Goal: Task Accomplishment & Management: Manage account settings

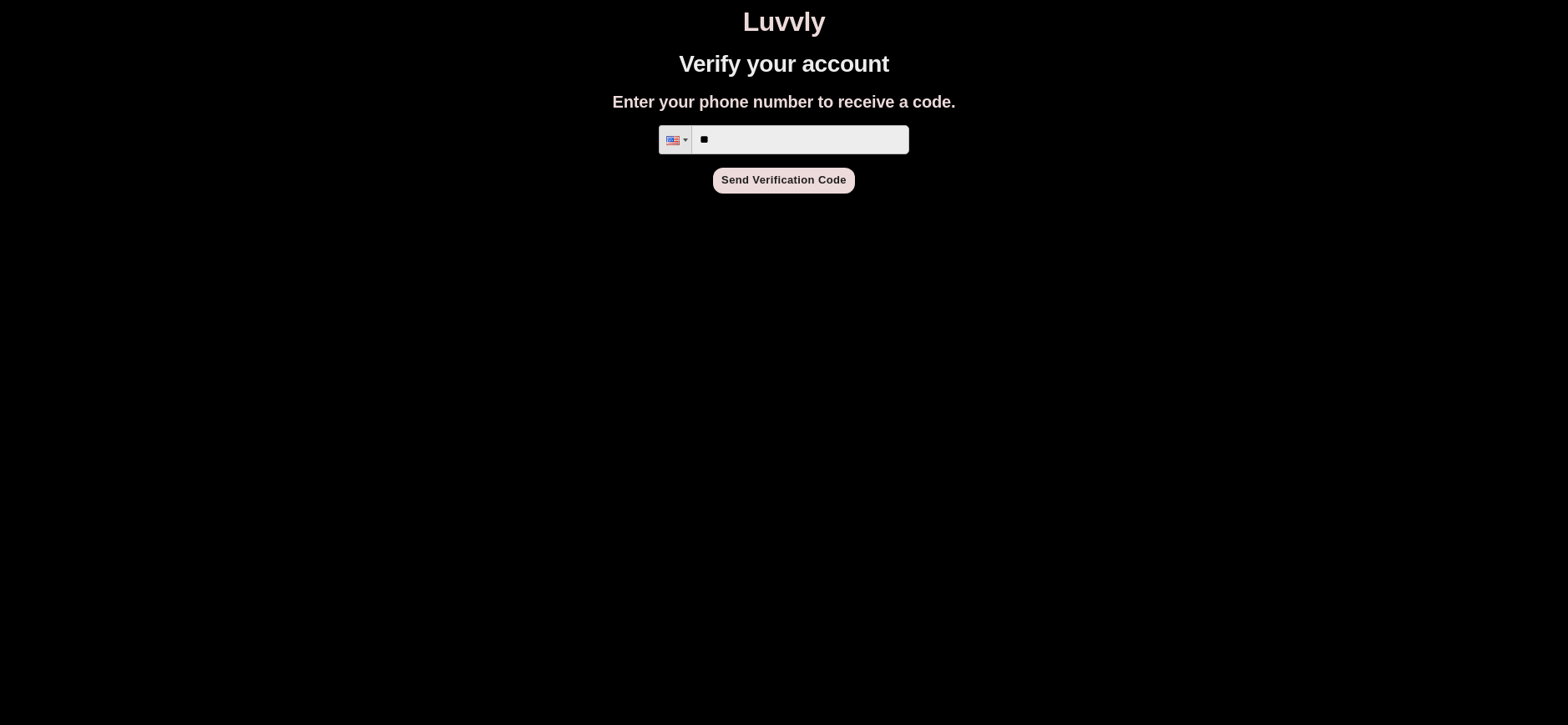
click at [793, 127] on input "**" at bounding box center [784, 140] width 250 height 30
type input "**********"
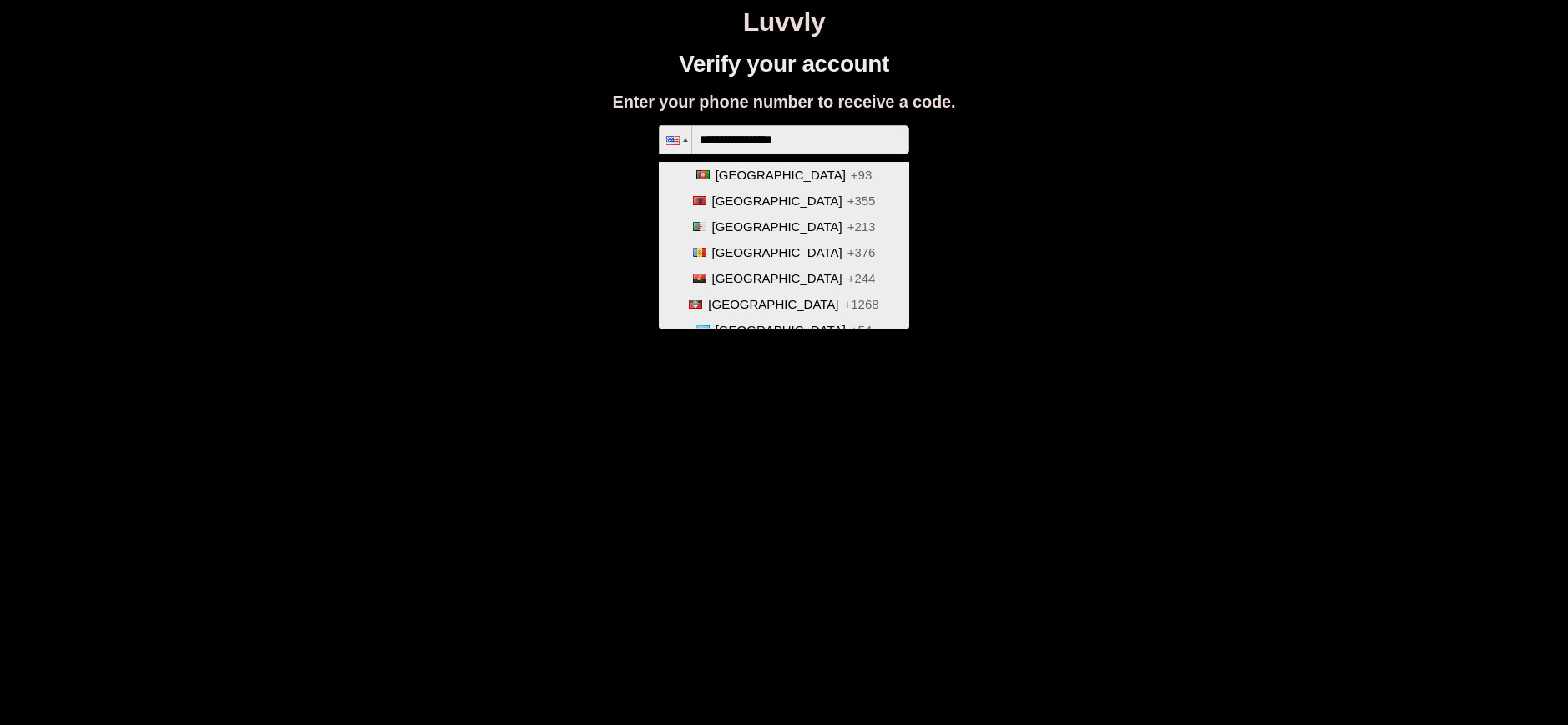
scroll to position [5073, 0]
click at [809, 323] on span "[GEOGRAPHIC_DATA]" at bounding box center [784, 330] width 130 height 14
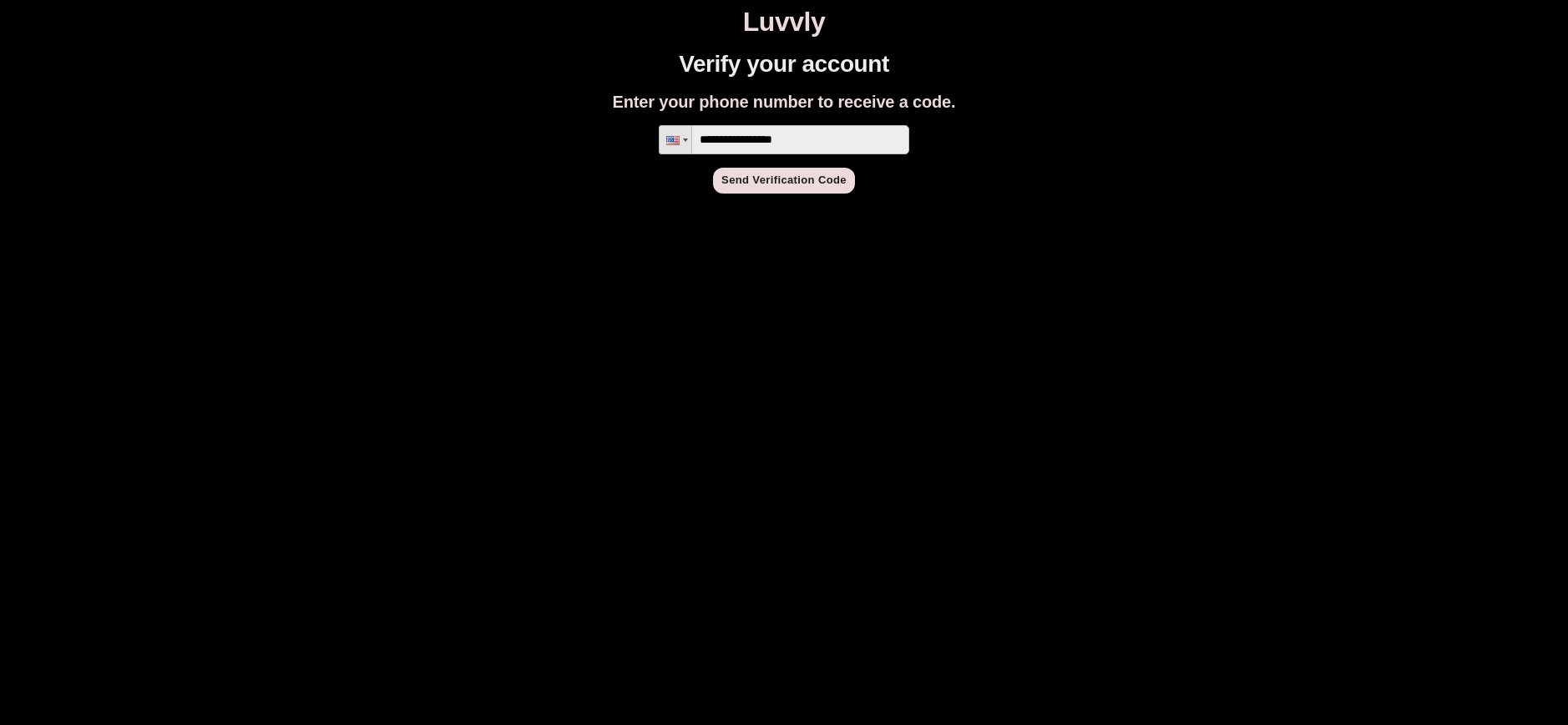
click at [772, 180] on button "Send Verification Code" at bounding box center [784, 181] width 142 height 26
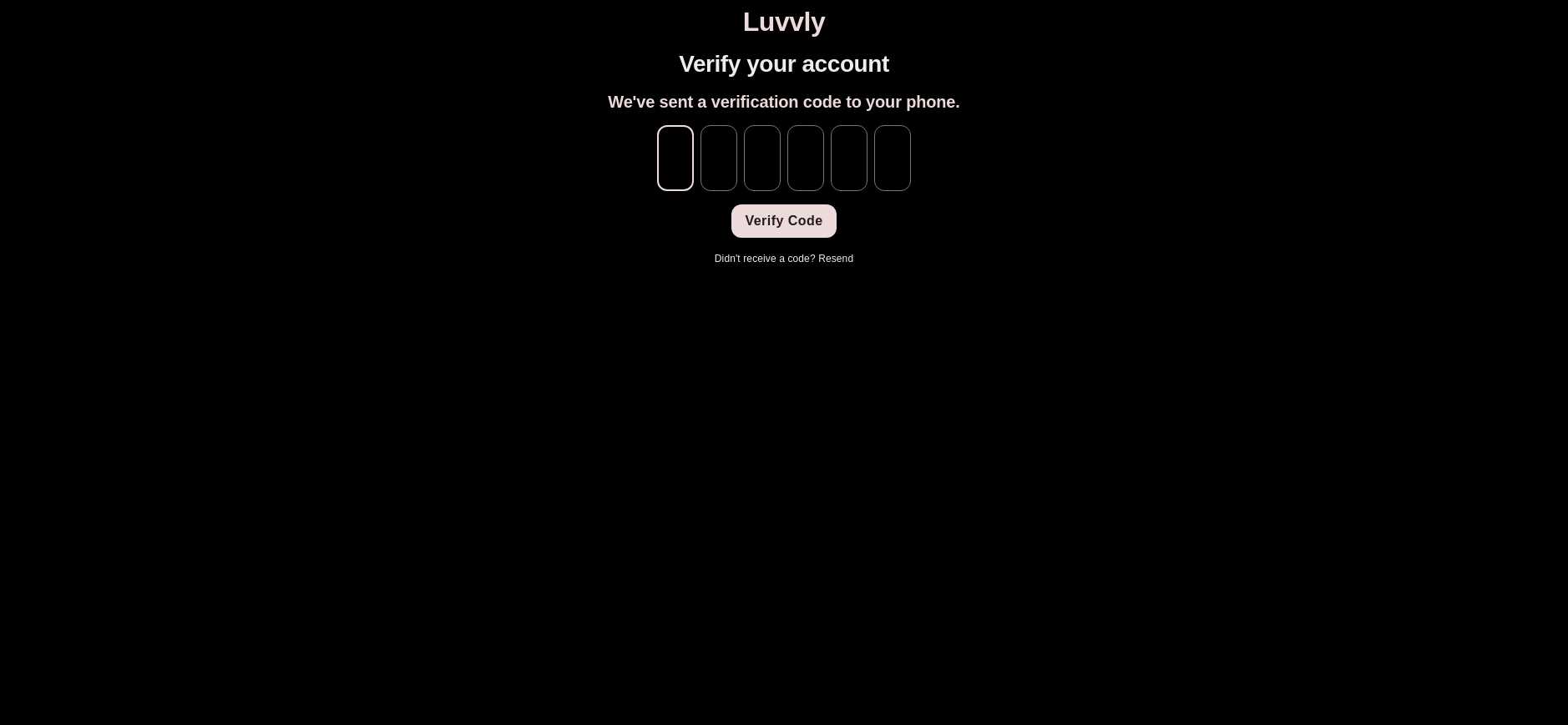
type input "*"
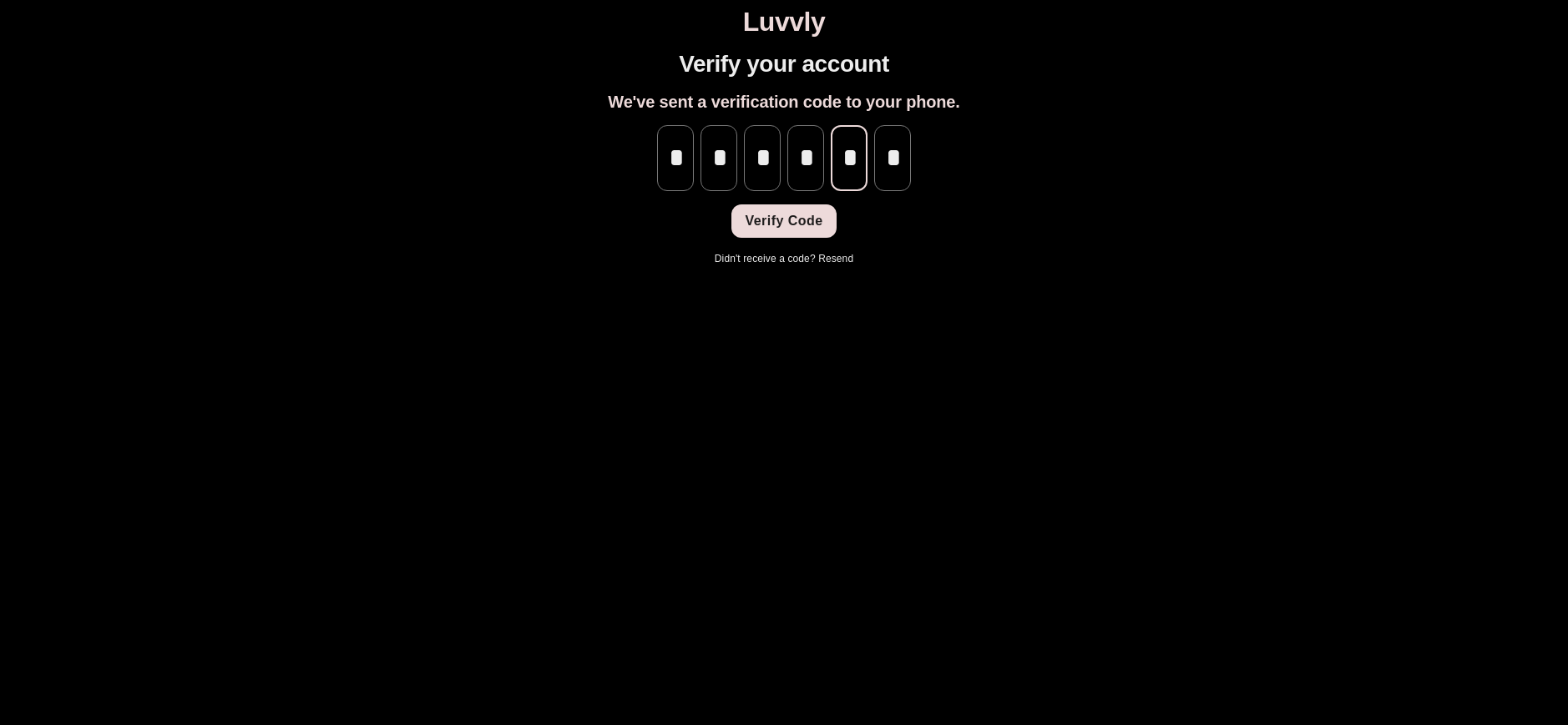
scroll to position [0, 1]
type input "*"
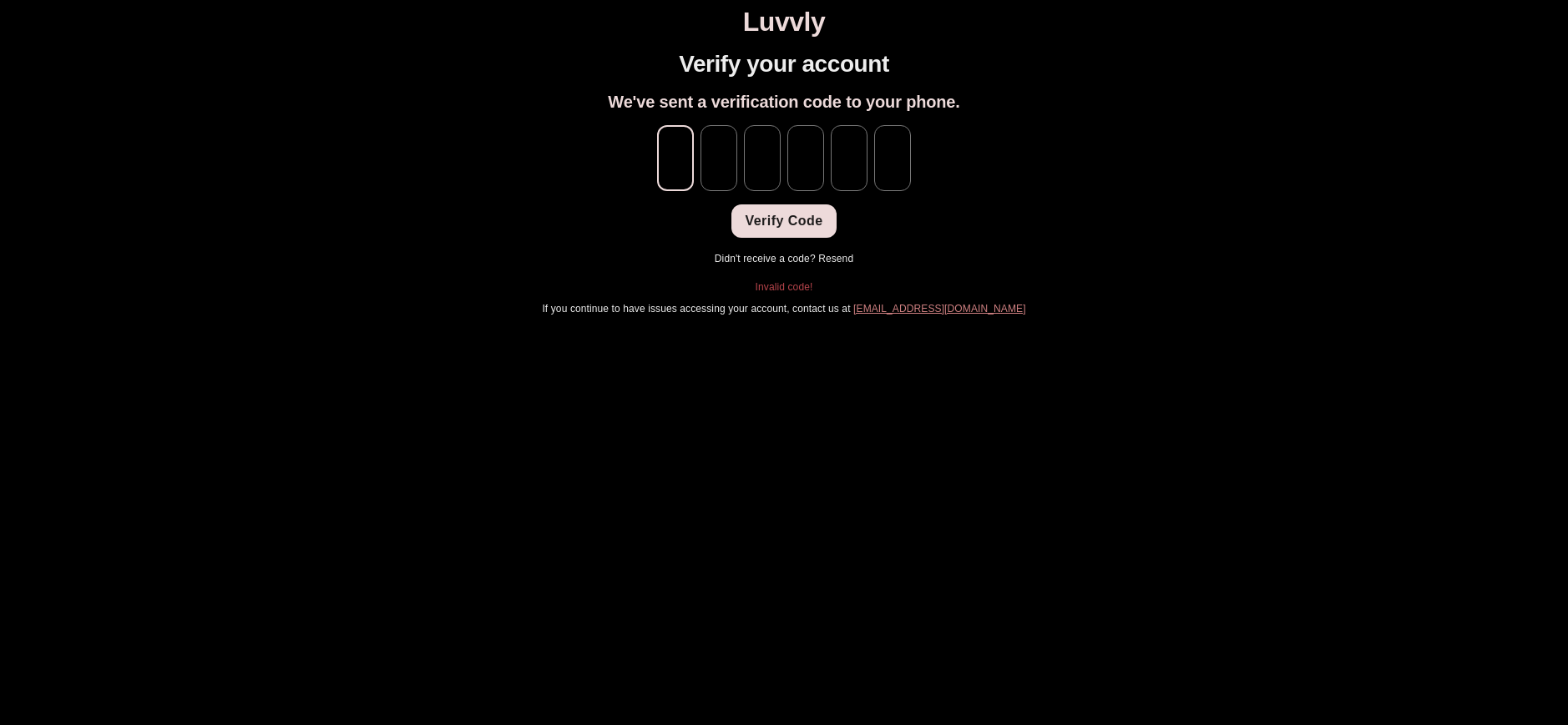
type input "*"
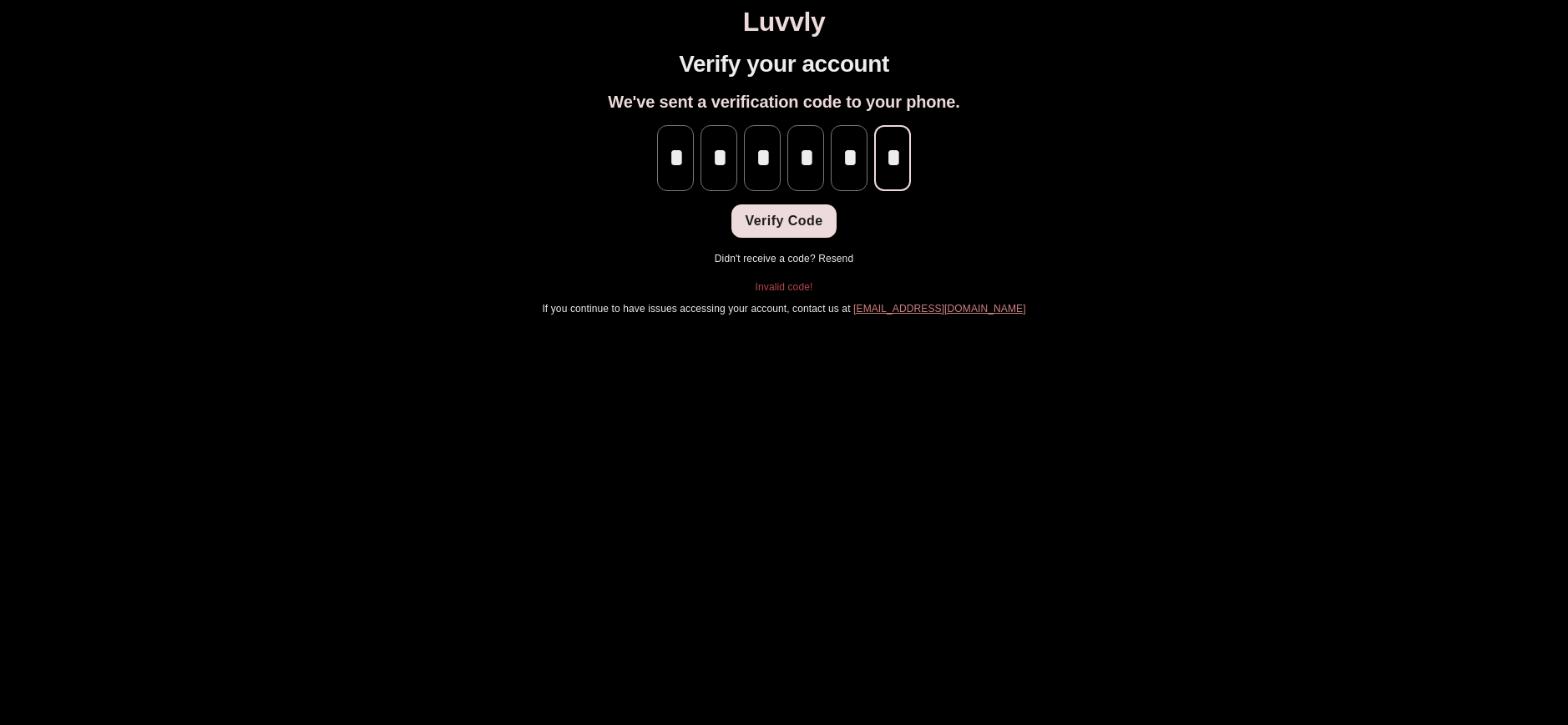
scroll to position [0, 1]
type input "*"
click at [773, 212] on button "Verify Code" at bounding box center [784, 221] width 104 height 33
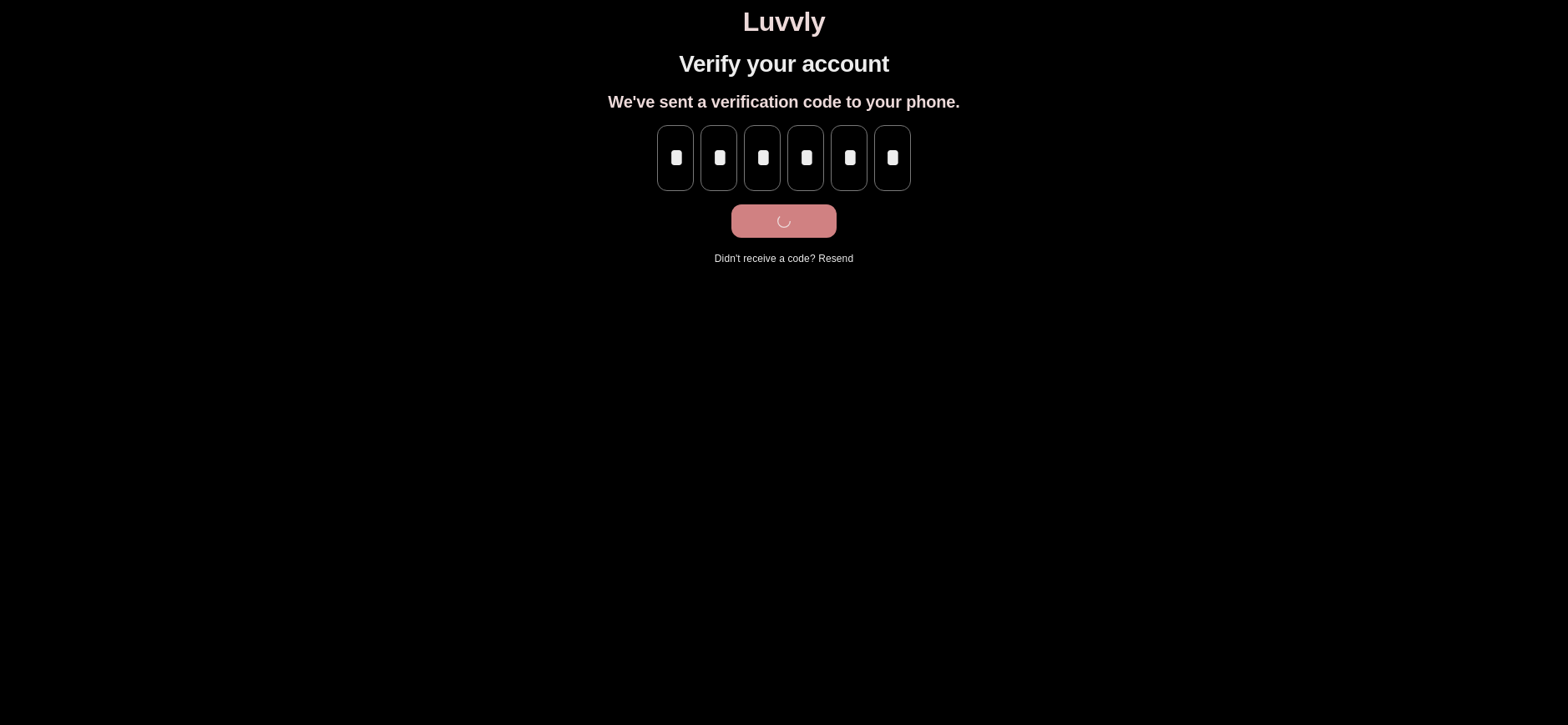
scroll to position [0, 0]
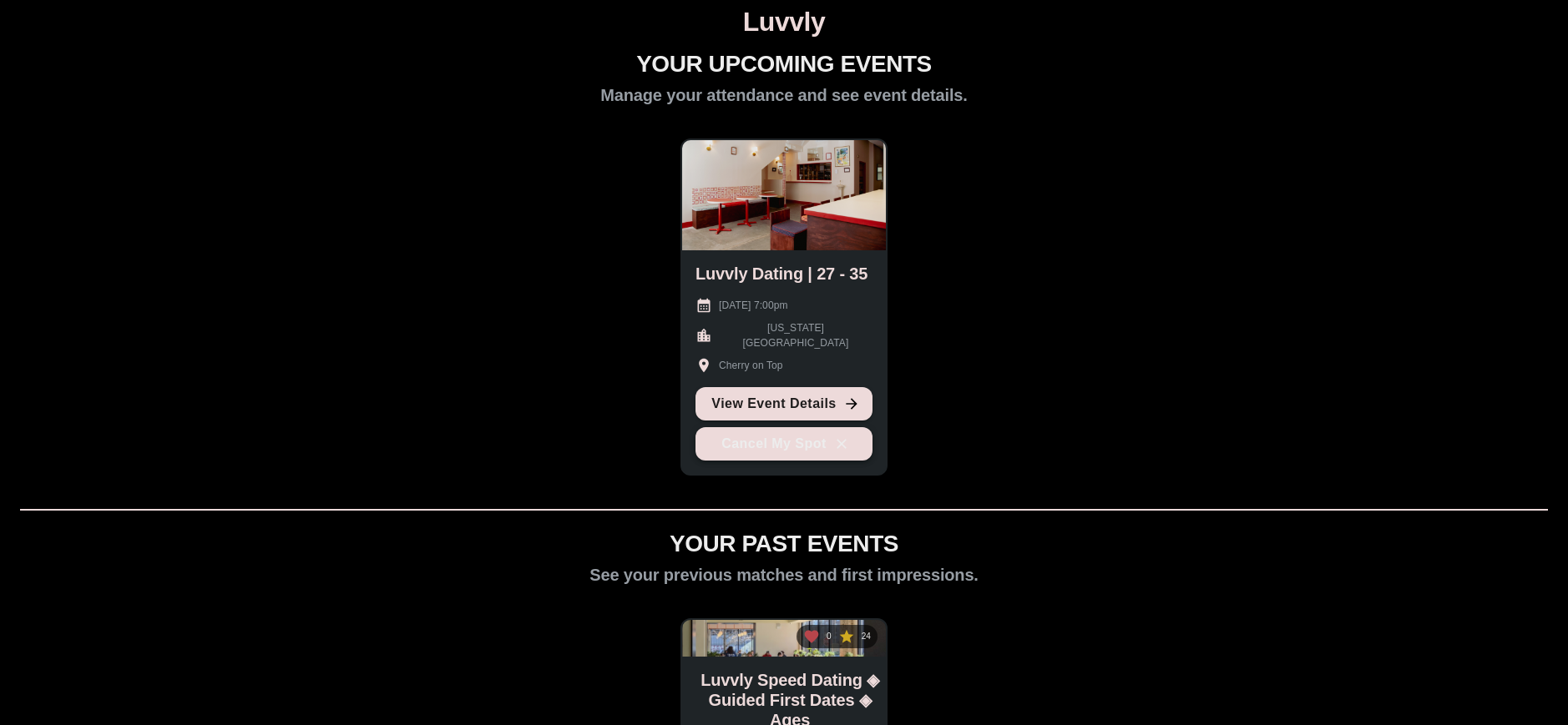
click at [786, 445] on button "Cancel My Spot" at bounding box center [784, 444] width 177 height 33
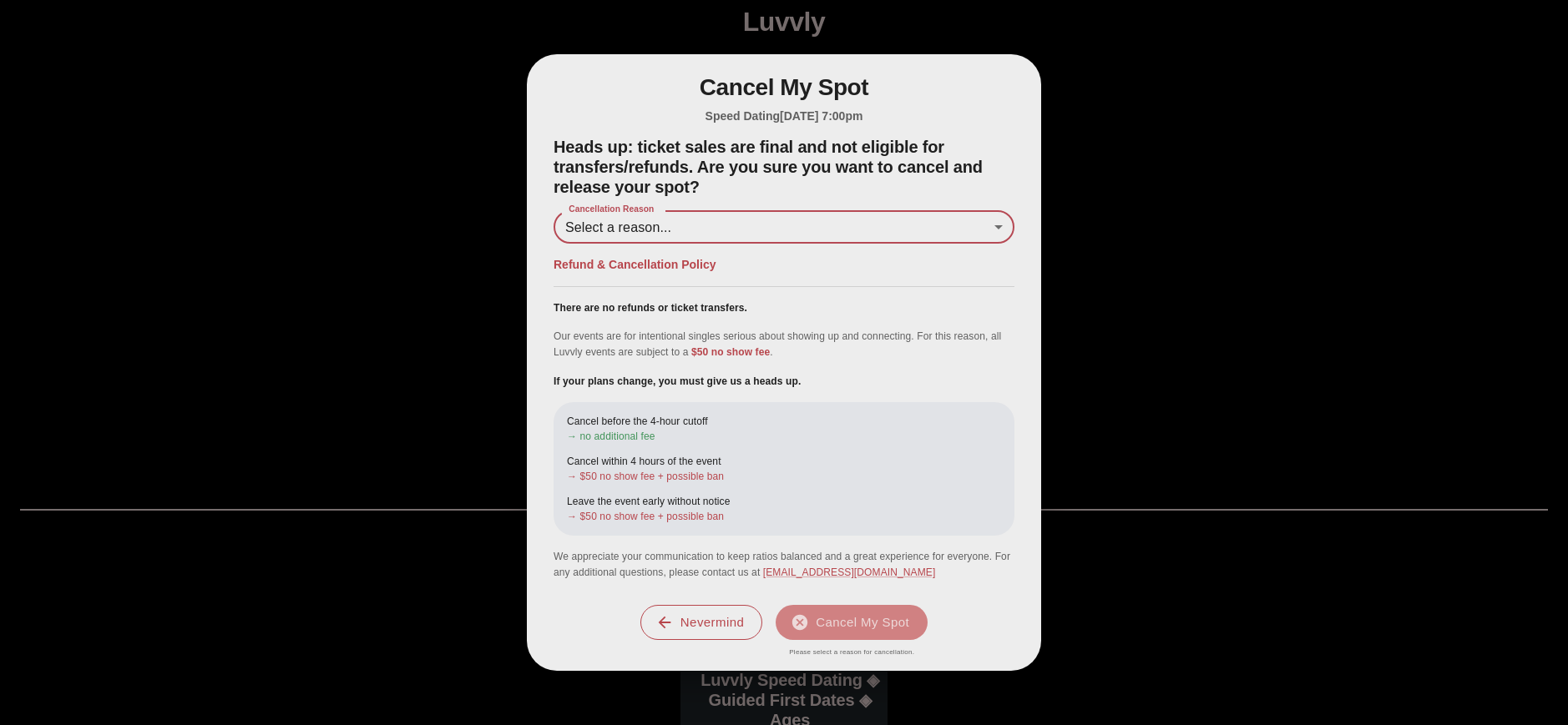
click at [694, 236] on body "Luvvly YOUR UPCOMING EVENTS Manage your attendance and see event details. Luvvl…" at bounding box center [784, 555] width 1555 height 1097
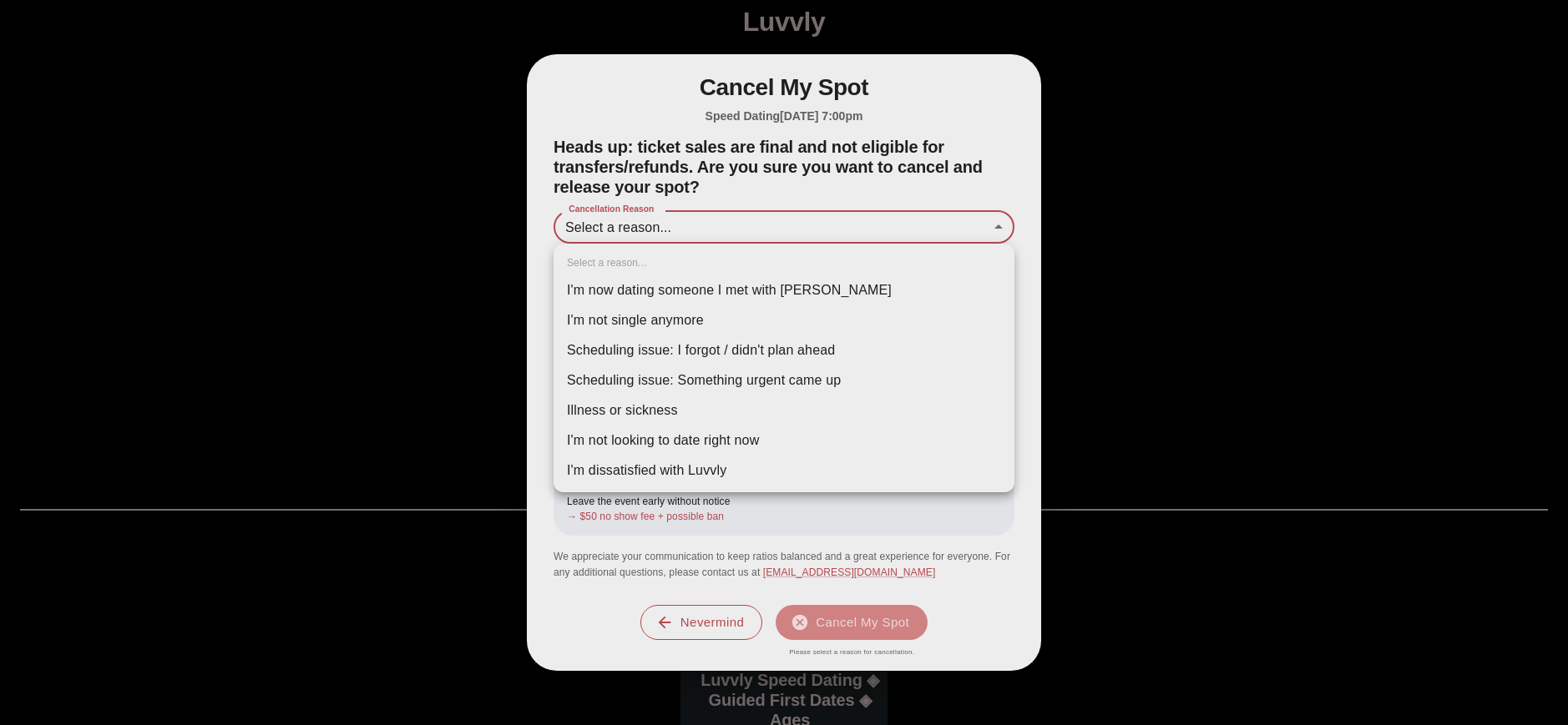
click at [774, 349] on li "Scheduling issue: I forgot / didn't plan ahead" at bounding box center [784, 350] width 461 height 30
type input "**********"
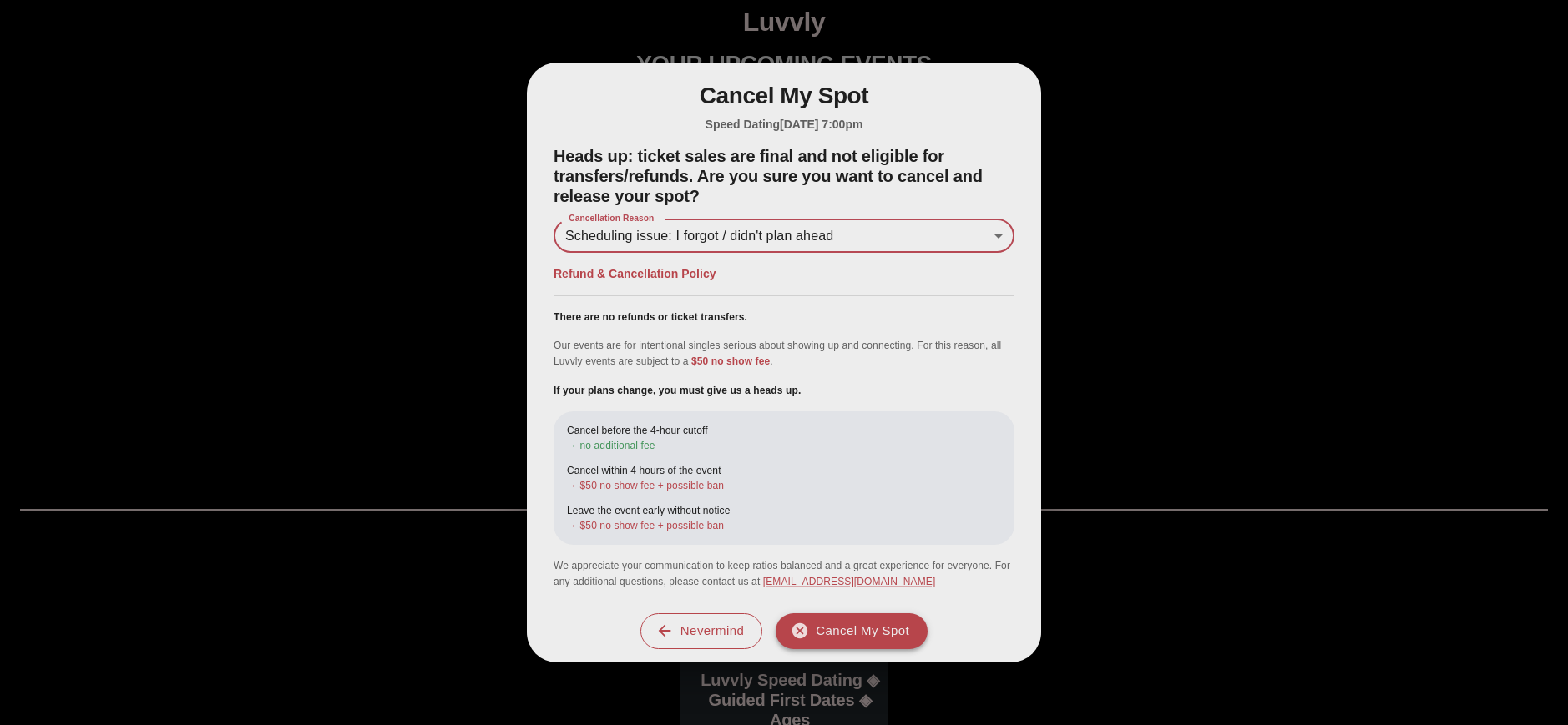
click at [860, 639] on button "Cancel My Spot" at bounding box center [851, 631] width 152 height 35
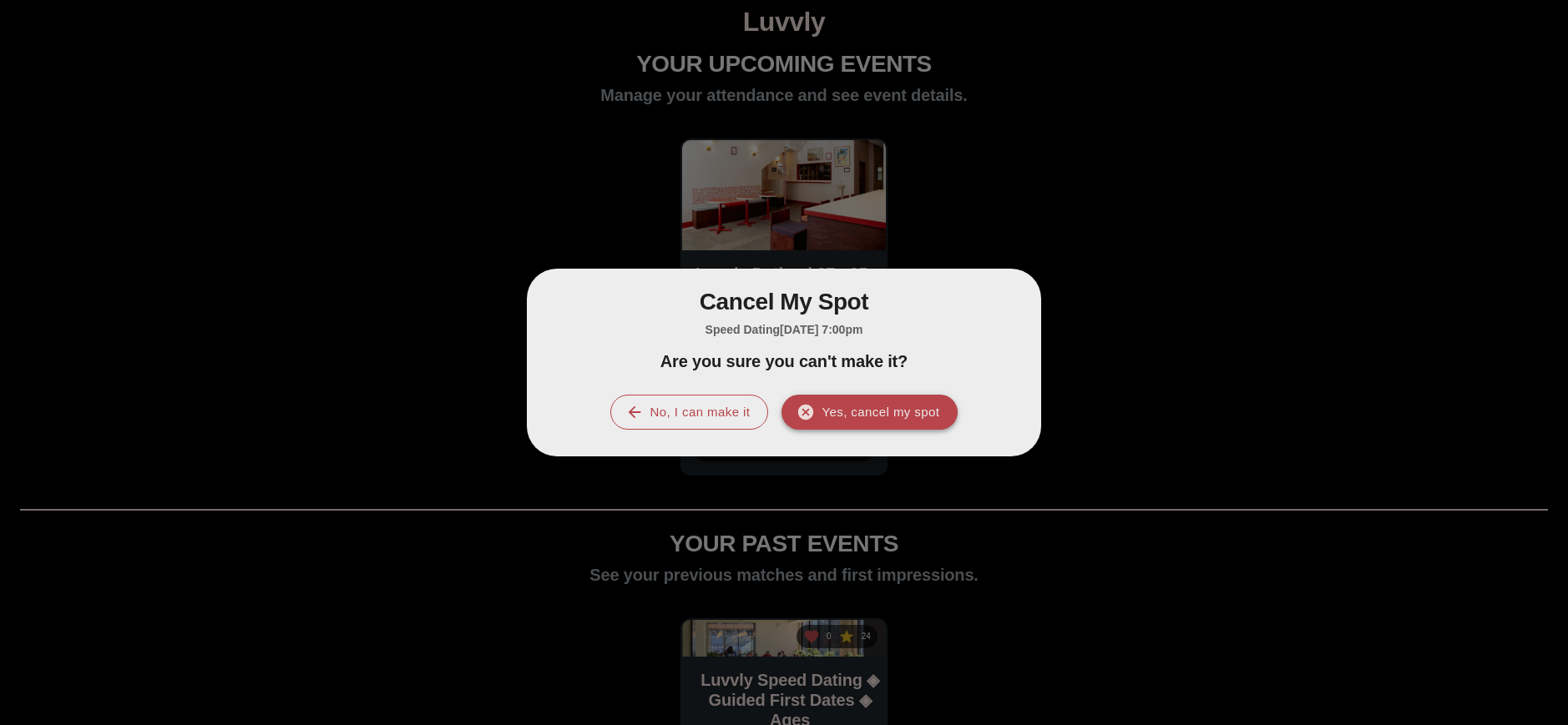
click at [852, 411] on button "Yes, cancel my spot" at bounding box center [869, 412] width 176 height 35
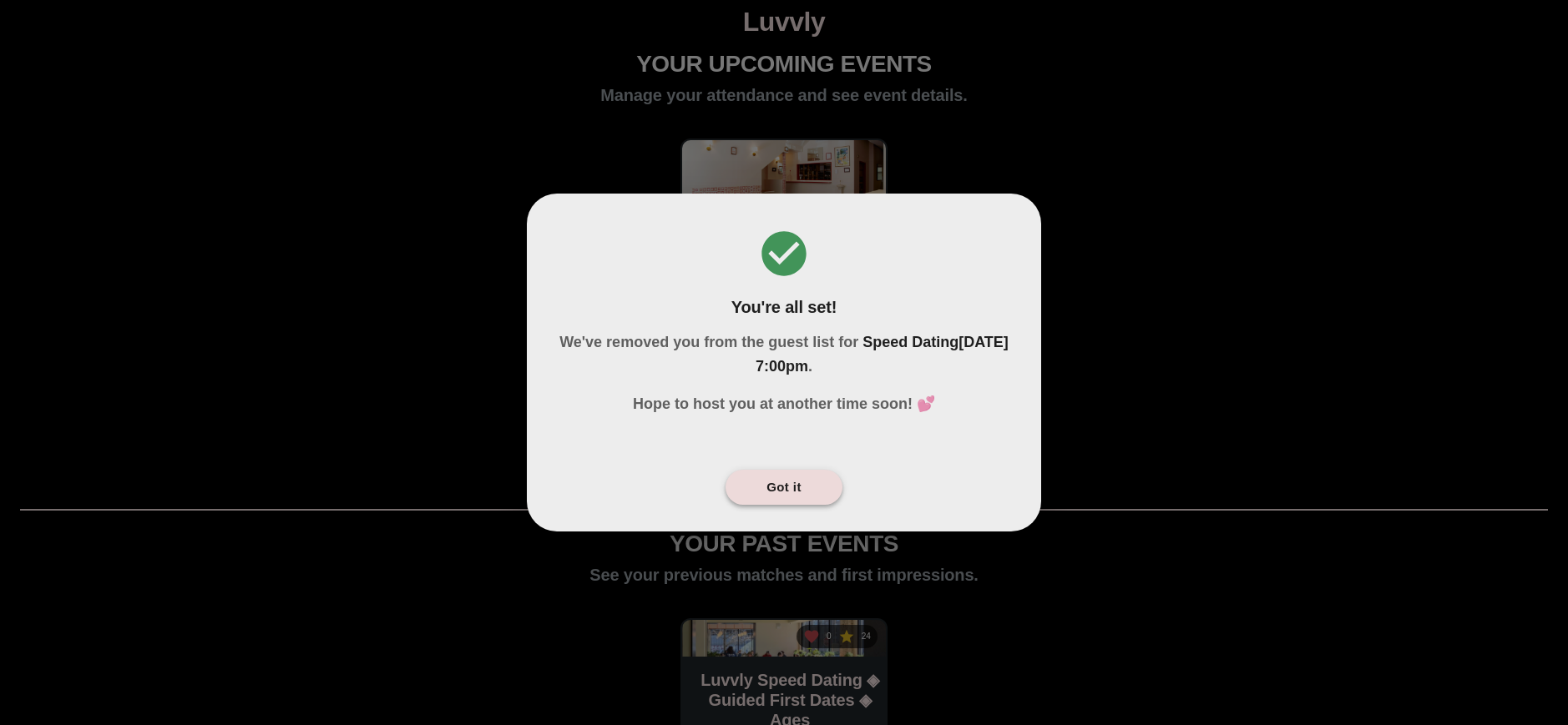
click at [754, 476] on button "Got it" at bounding box center [784, 488] width 117 height 35
